Goal: Navigation & Orientation: Find specific page/section

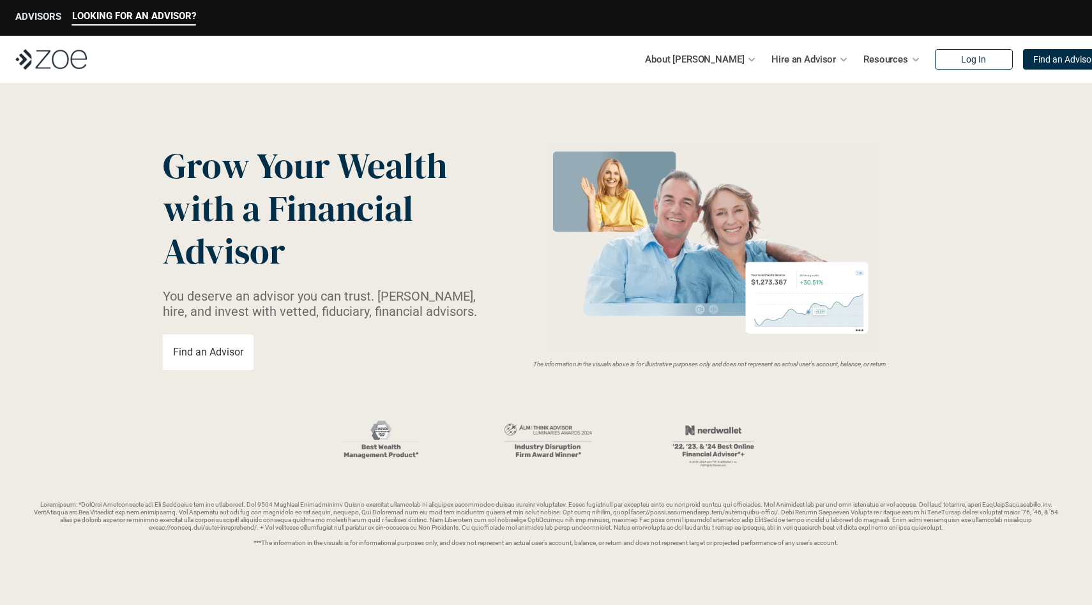
click at [47, 15] on p "ADVISORS" at bounding box center [38, 16] width 46 height 11
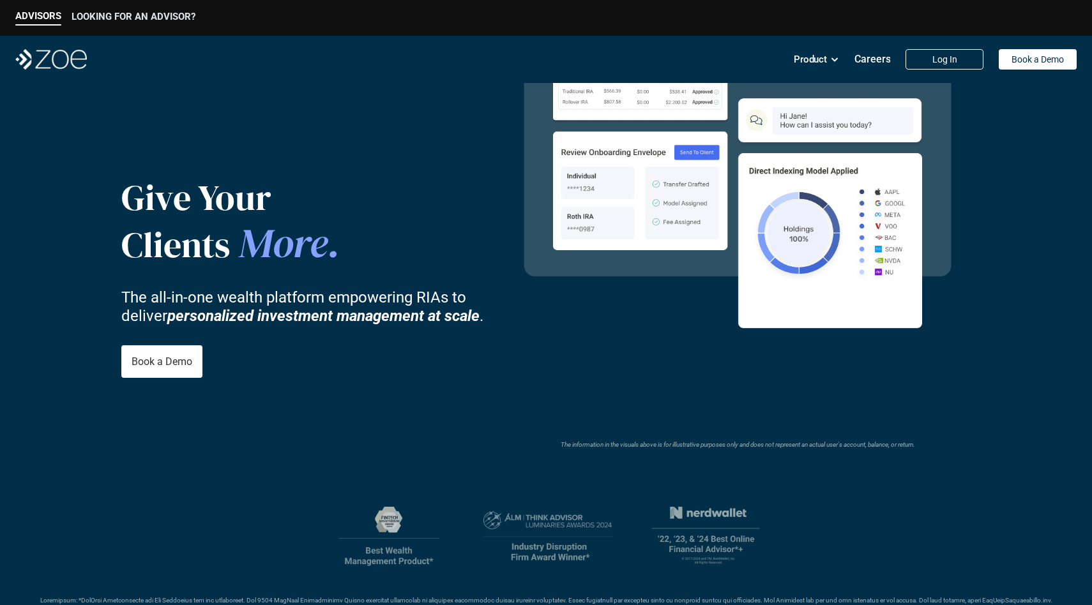
click at [116, 15] on p "LOOKING FOR AN ADVISOR?" at bounding box center [133, 16] width 124 height 11
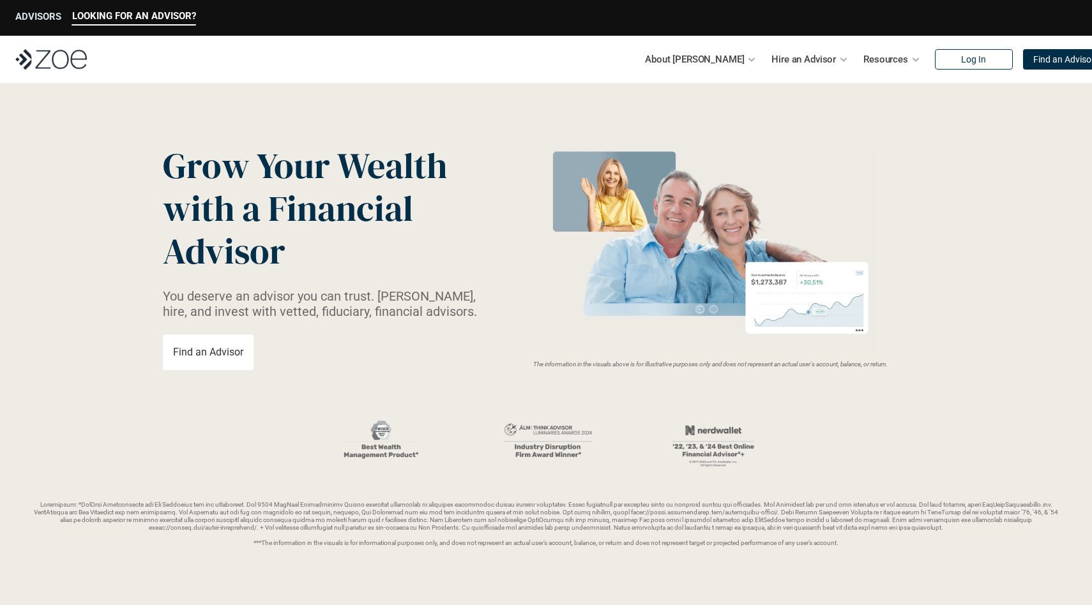
click at [36, 14] on p "ADVISORS" at bounding box center [38, 16] width 46 height 11
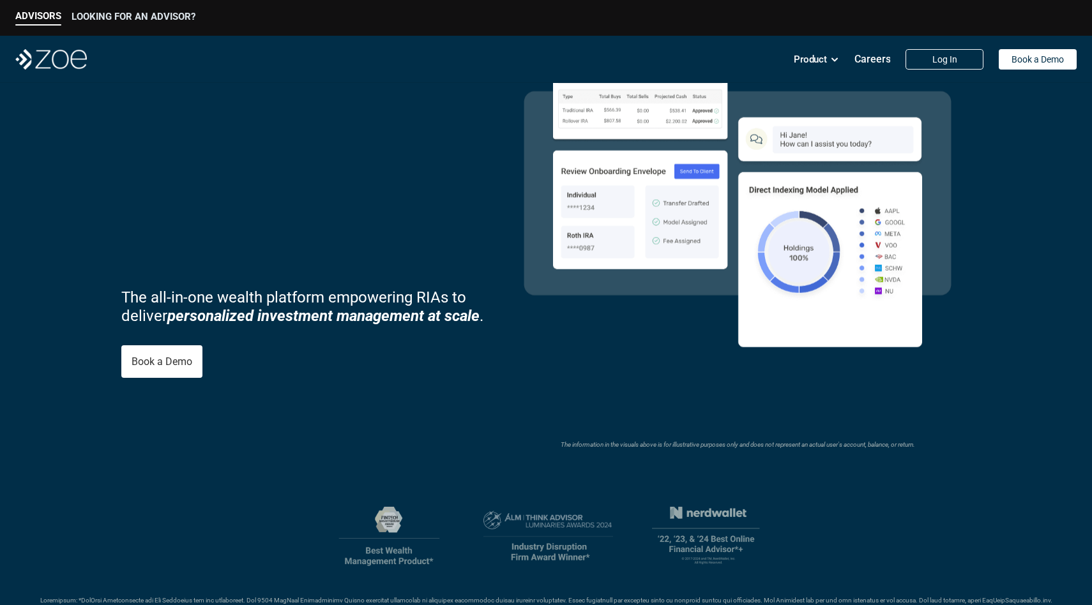
click at [124, 22] on p "LOOKING FOR AN ADVISOR?" at bounding box center [133, 16] width 124 height 11
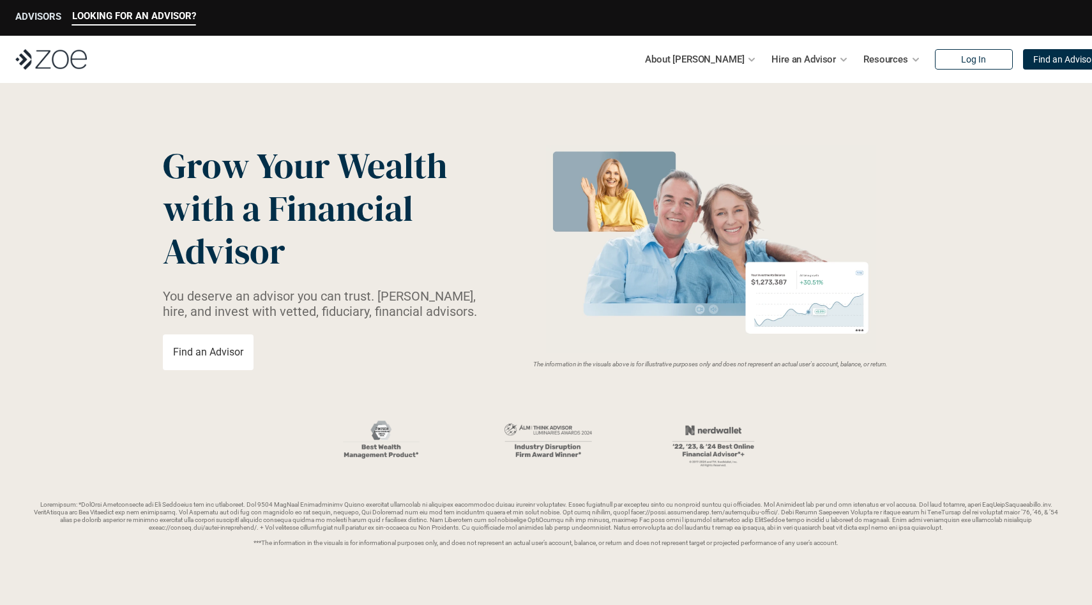
click at [34, 11] on p "ADVISORS" at bounding box center [38, 16] width 46 height 11
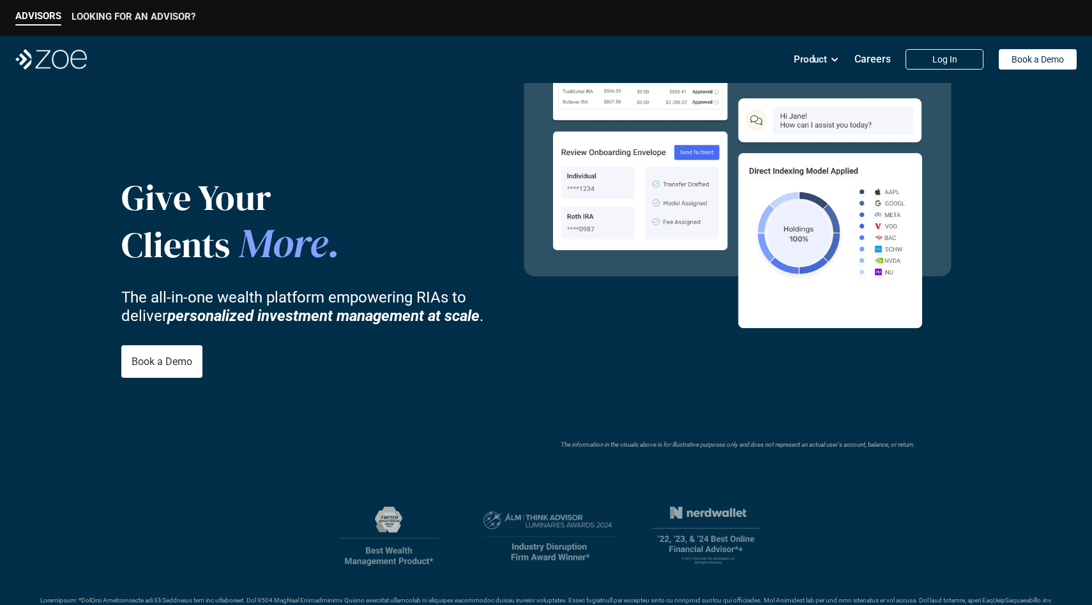
click at [107, 12] on p "LOOKING FOR AN ADVISOR?" at bounding box center [133, 16] width 124 height 11
